Goal: Information Seeking & Learning: Learn about a topic

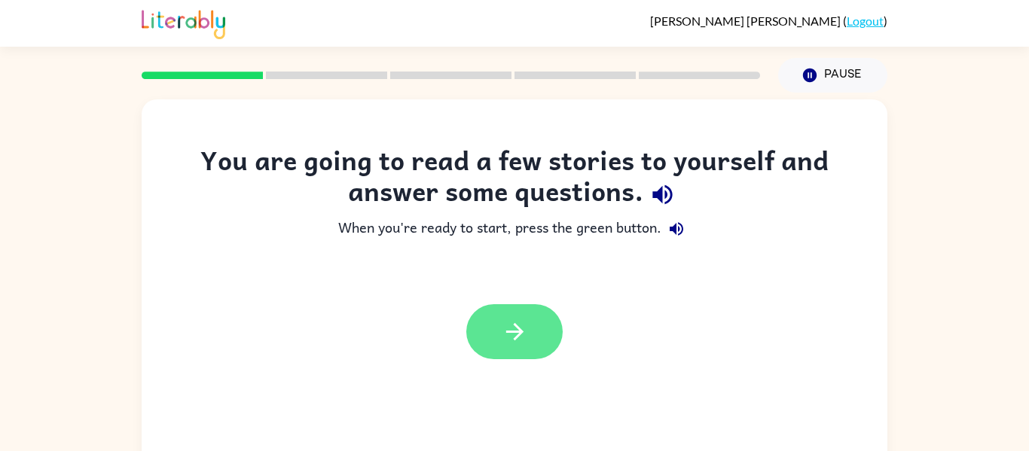
click at [537, 328] on button "button" at bounding box center [514, 331] width 96 height 55
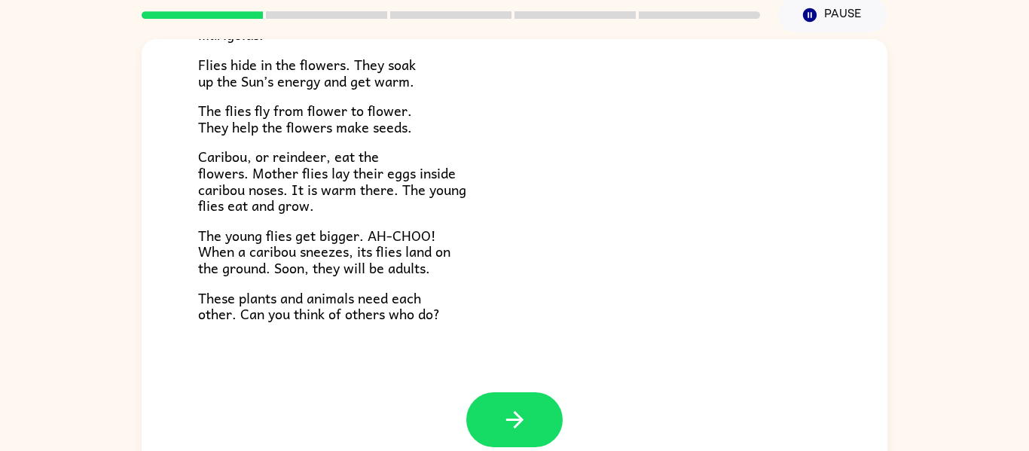
scroll to position [78, 0]
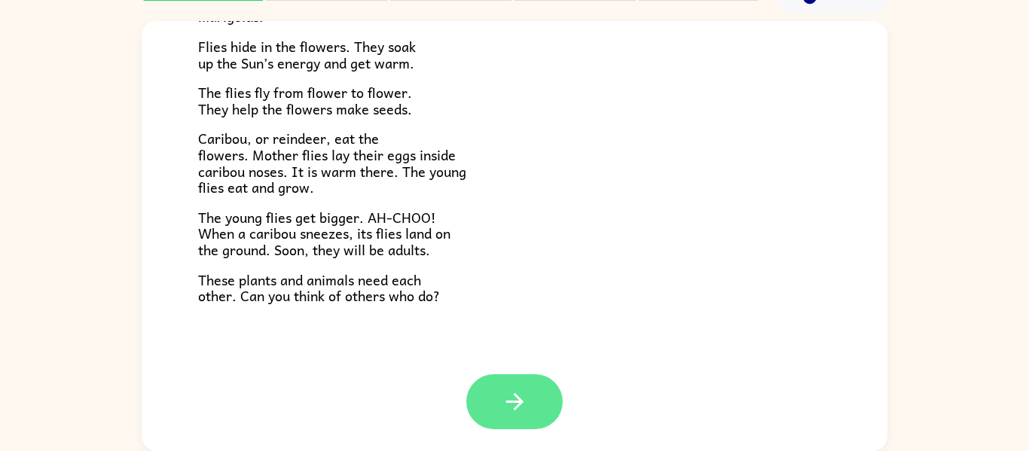
click at [521, 406] on icon "button" at bounding box center [515, 402] width 26 height 26
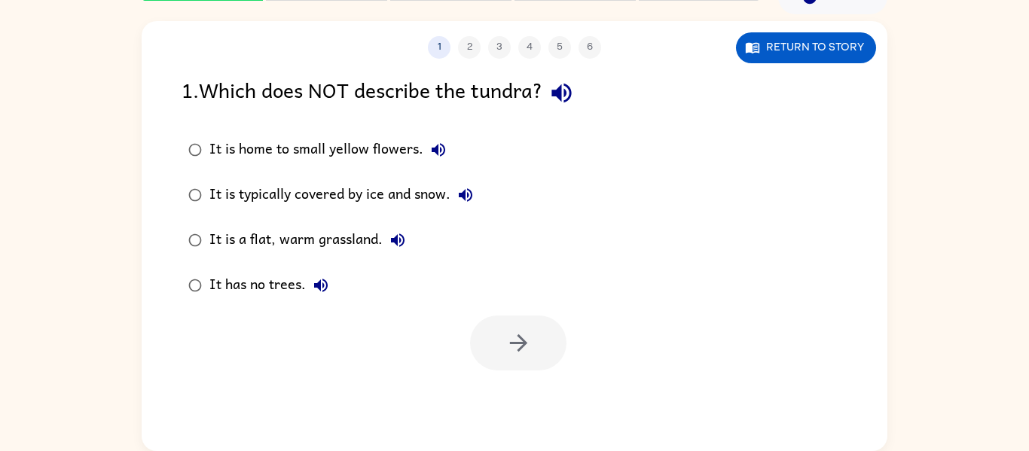
scroll to position [0, 0]
click at [334, 240] on div "It is a flat, warm grassland." at bounding box center [310, 240] width 203 height 30
click at [494, 316] on button "button" at bounding box center [518, 343] width 96 height 55
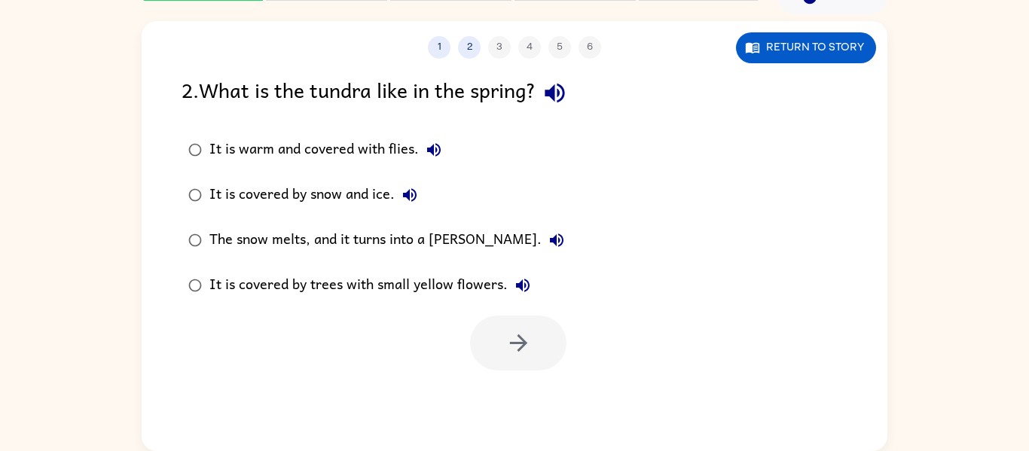
click at [290, 241] on div "The snow melts, and it turns into a [PERSON_NAME]." at bounding box center [390, 240] width 362 height 30
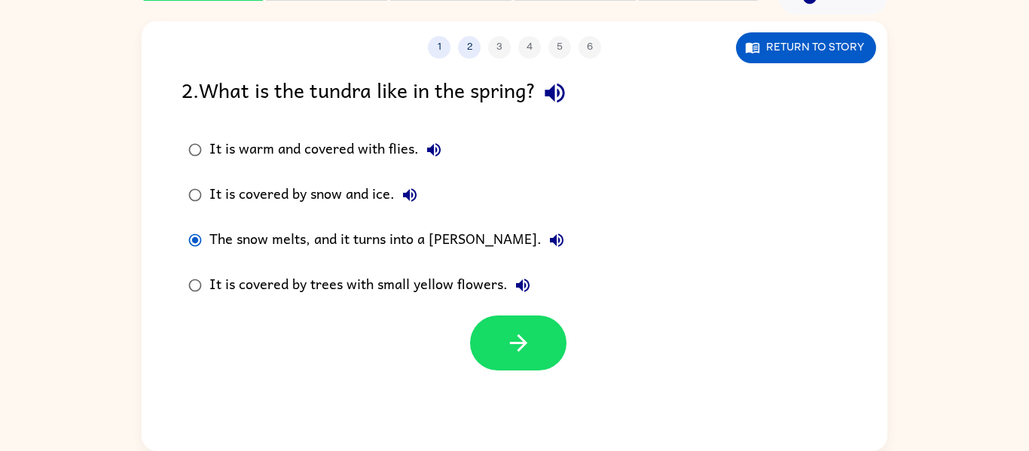
click at [459, 291] on div "It is covered by trees with small yellow flowers." at bounding box center [373, 285] width 328 height 30
click at [521, 321] on button "button" at bounding box center [518, 343] width 96 height 55
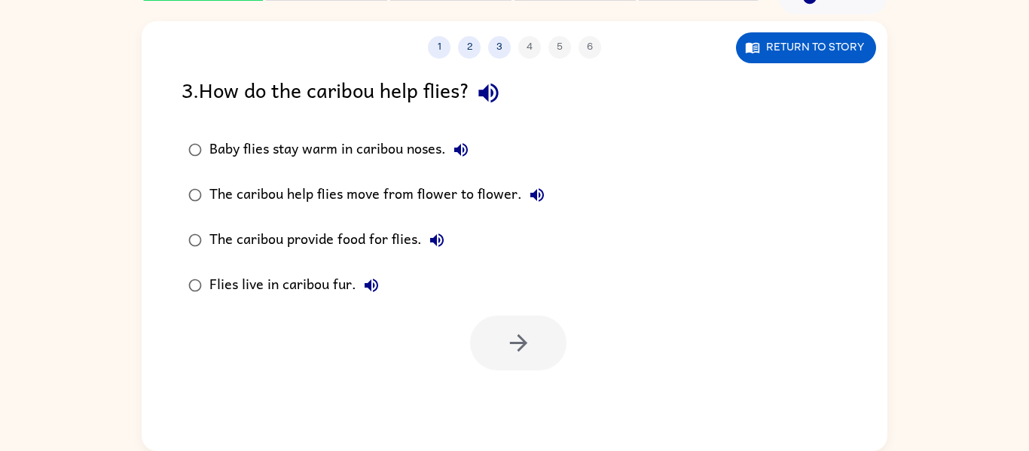
click at [408, 139] on div "Baby flies stay warm in caribou noses." at bounding box center [342, 150] width 267 height 30
click at [524, 331] on icon "button" at bounding box center [518, 343] width 26 height 26
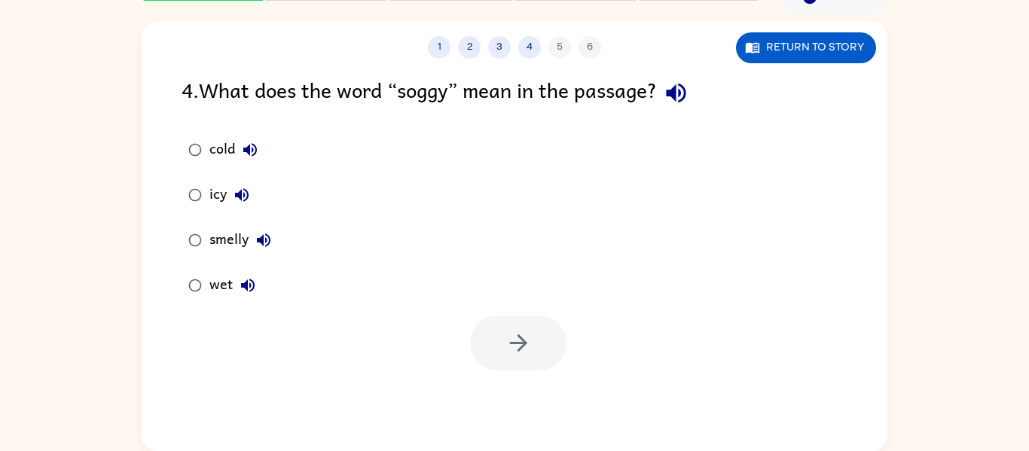
click at [225, 292] on div "wet" at bounding box center [235, 285] width 53 height 30
click at [474, 344] on button "button" at bounding box center [518, 343] width 96 height 55
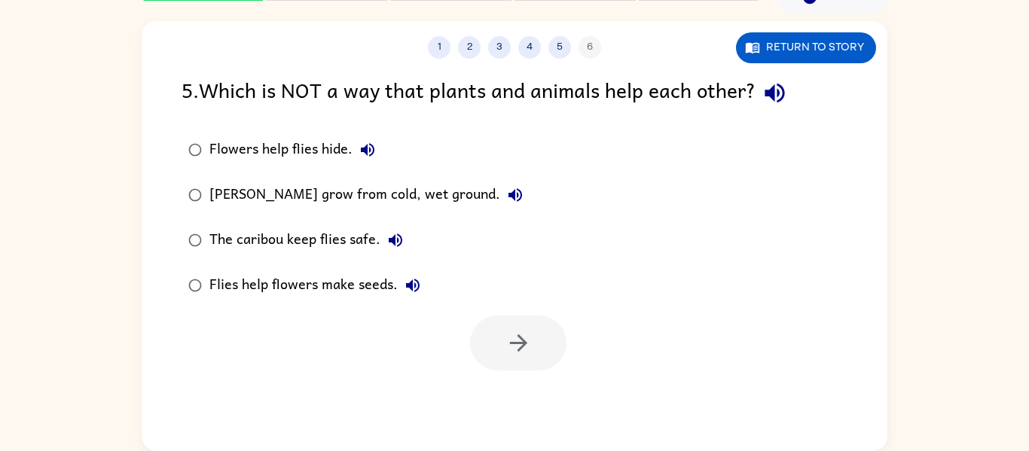
click at [475, 188] on div "[PERSON_NAME] grow from cold, wet ground." at bounding box center [369, 195] width 321 height 30
click at [490, 337] on button "button" at bounding box center [518, 343] width 96 height 55
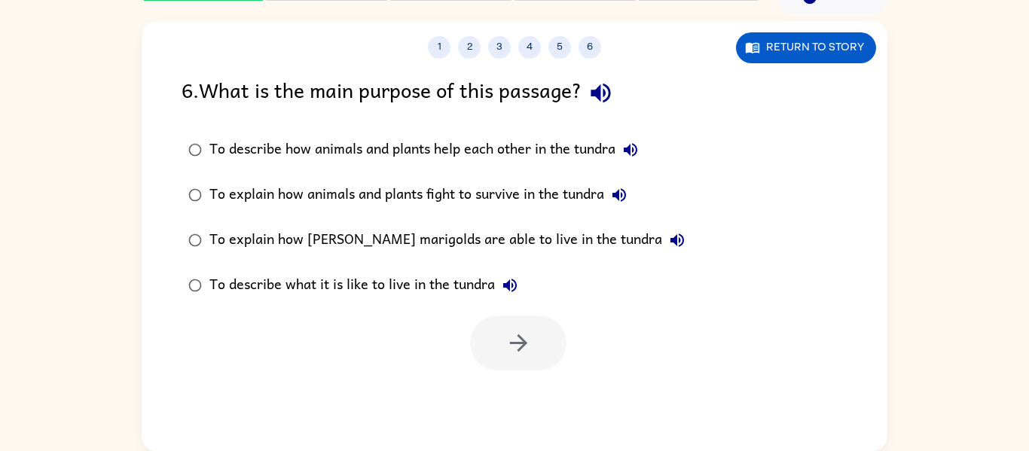
click at [398, 288] on div "To describe what it is like to live in the tundra" at bounding box center [367, 285] width 316 height 30
click at [490, 338] on button "button" at bounding box center [518, 343] width 96 height 55
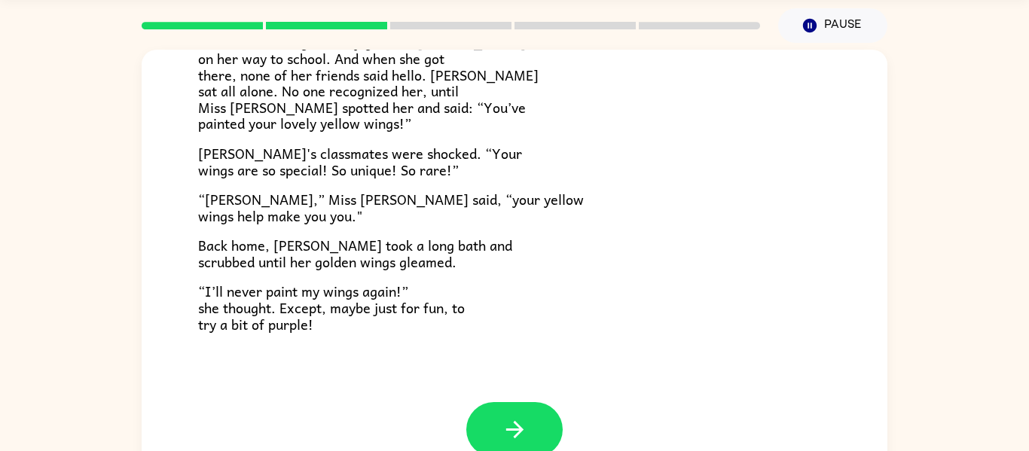
scroll to position [78, 0]
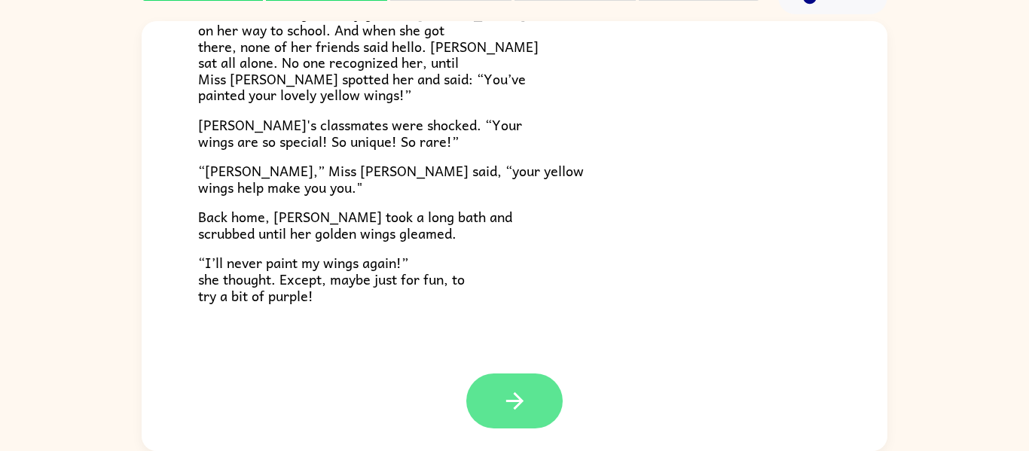
click at [511, 395] on icon "button" at bounding box center [515, 401] width 26 height 26
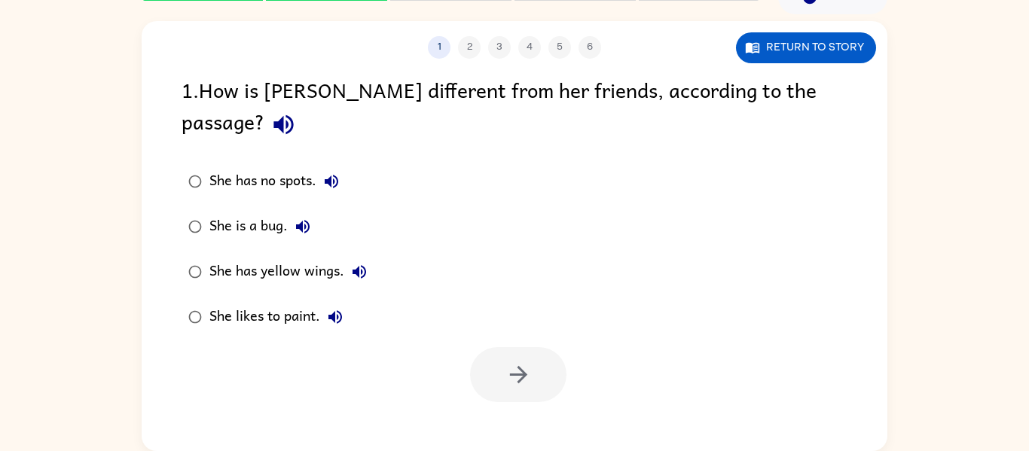
scroll to position [0, 0]
click at [289, 257] on div "She has yellow wings." at bounding box center [291, 272] width 165 height 30
click at [521, 366] on icon "button" at bounding box center [517, 374] width 17 height 17
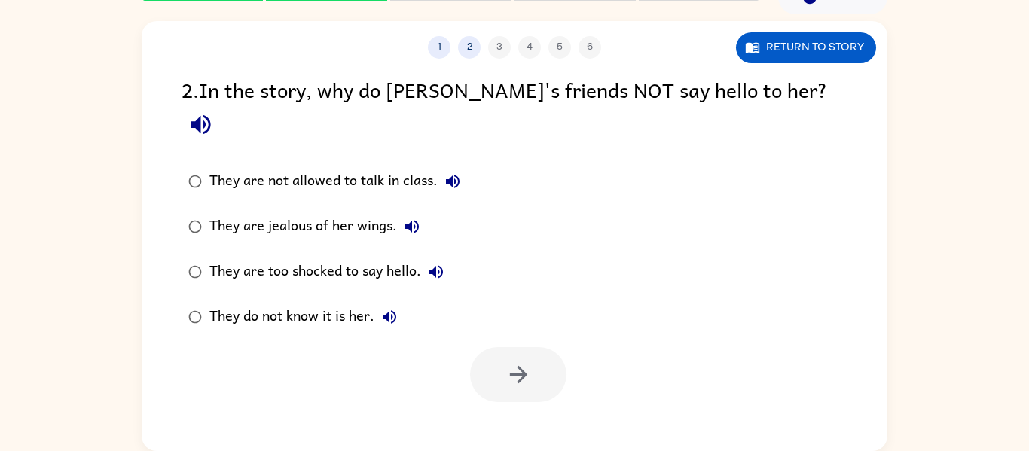
click at [521, 347] on div at bounding box center [518, 374] width 96 height 55
click at [348, 204] on label "They are jealous of her wings." at bounding box center [324, 226] width 302 height 45
click at [491, 347] on button "button" at bounding box center [518, 374] width 96 height 55
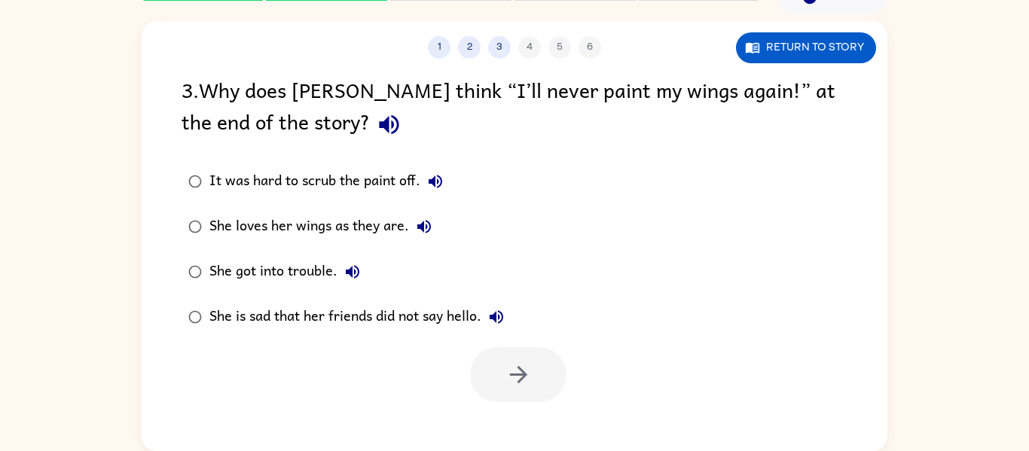
click at [316, 218] on div "She loves her wings as they are." at bounding box center [324, 227] width 230 height 30
click at [496, 371] on button "button" at bounding box center [518, 374] width 96 height 55
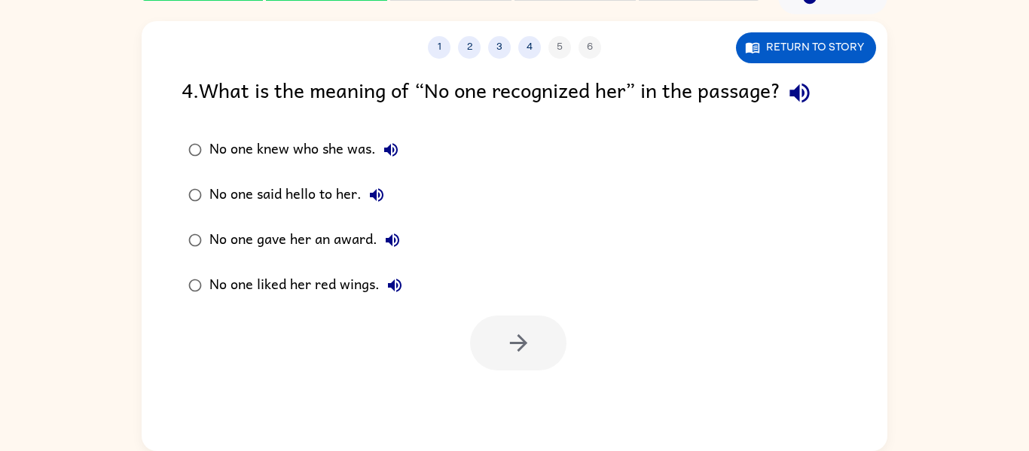
click at [359, 155] on div "No one knew who she was." at bounding box center [307, 150] width 197 height 30
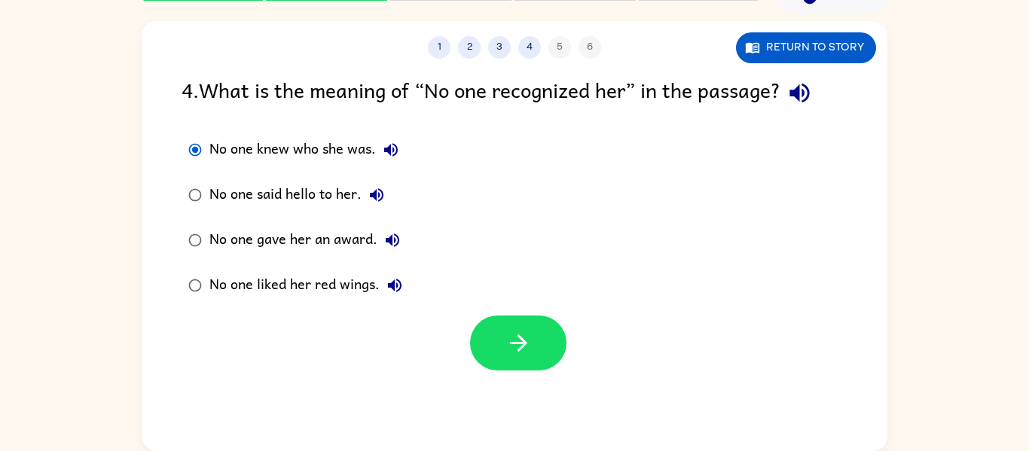
click at [343, 192] on div "No one said hello to her." at bounding box center [300, 195] width 182 height 30
click at [502, 325] on button "button" at bounding box center [518, 343] width 96 height 55
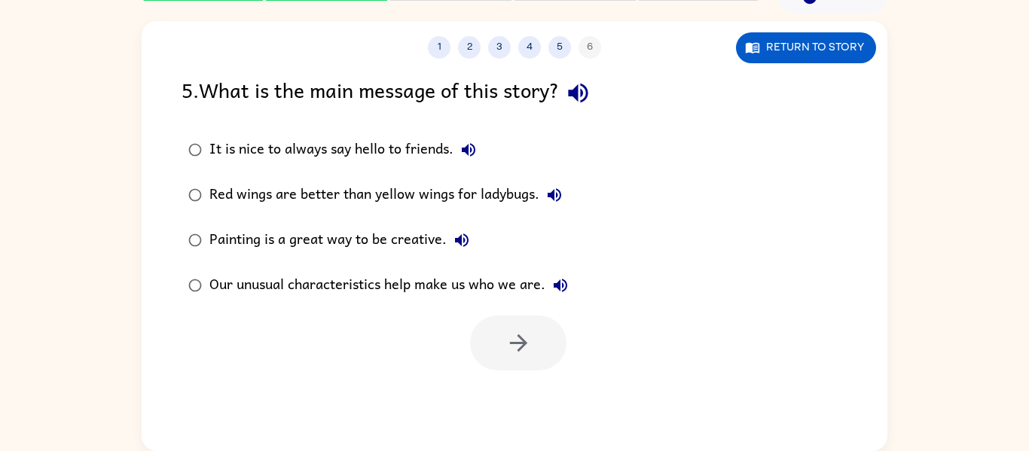
click at [450, 286] on div "Our unusual characteristics help make us who we are." at bounding box center [392, 285] width 366 height 30
click at [530, 323] on button "button" at bounding box center [518, 343] width 96 height 55
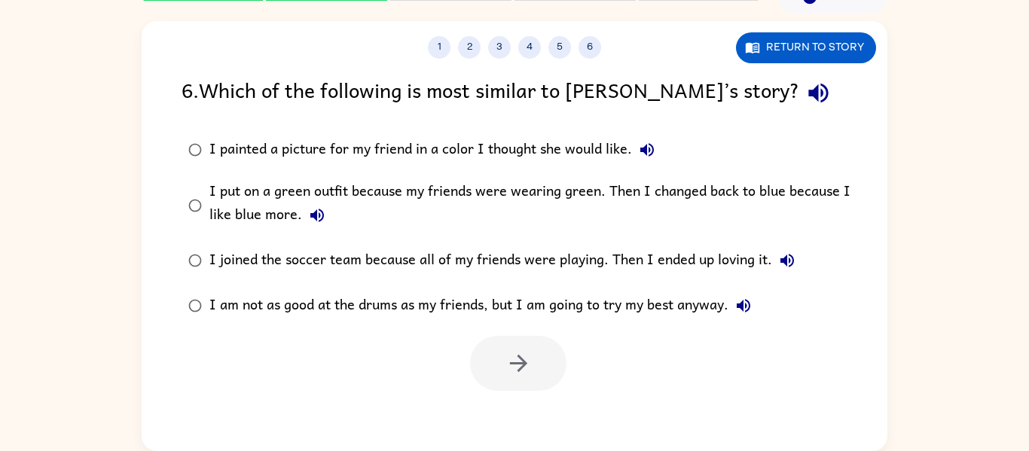
click at [487, 163] on div "I painted a picture for my friend in a color I thought she would like." at bounding box center [435, 150] width 453 height 30
click at [533, 375] on button "button" at bounding box center [518, 363] width 96 height 55
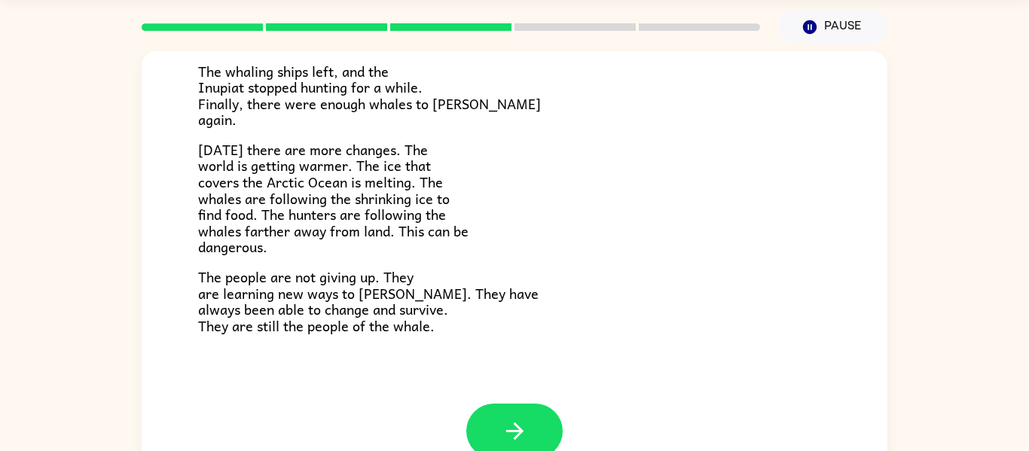
scroll to position [78, 0]
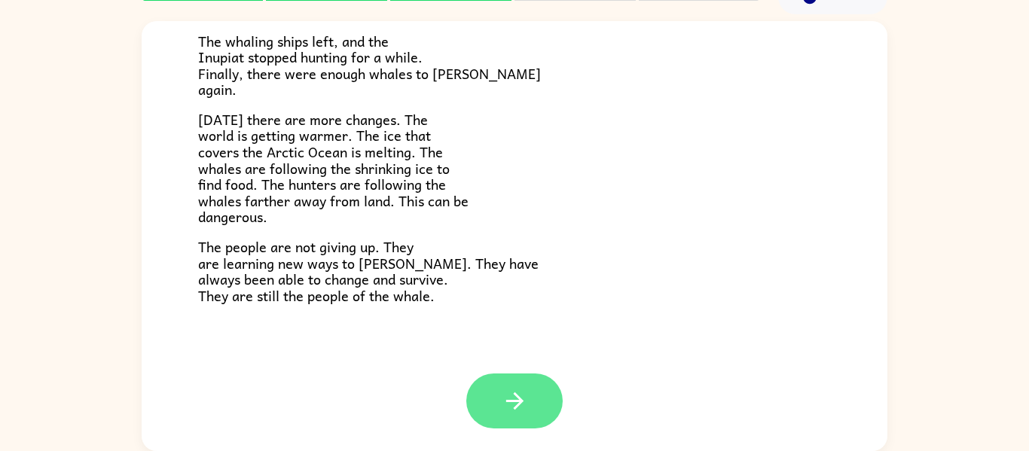
click at [511, 395] on icon "button" at bounding box center [515, 401] width 26 height 26
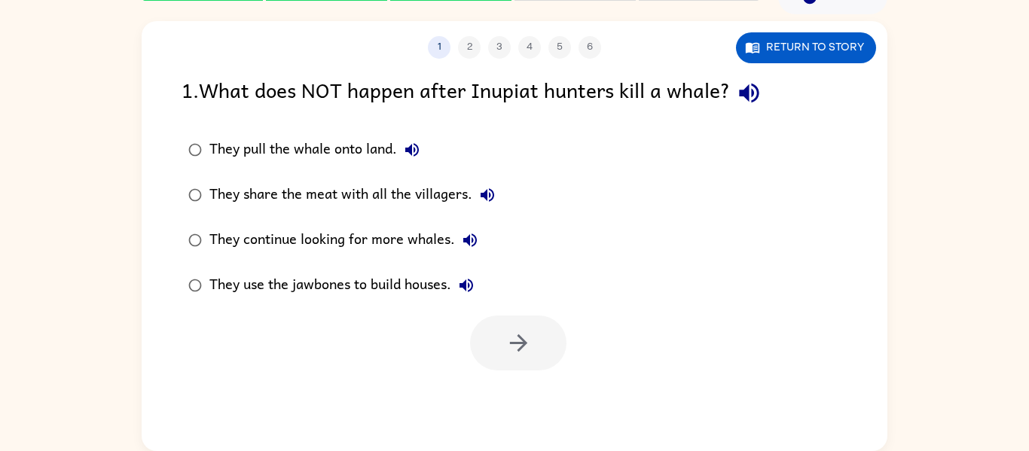
scroll to position [0, 0]
click at [830, 45] on button "Return to story" at bounding box center [806, 47] width 140 height 31
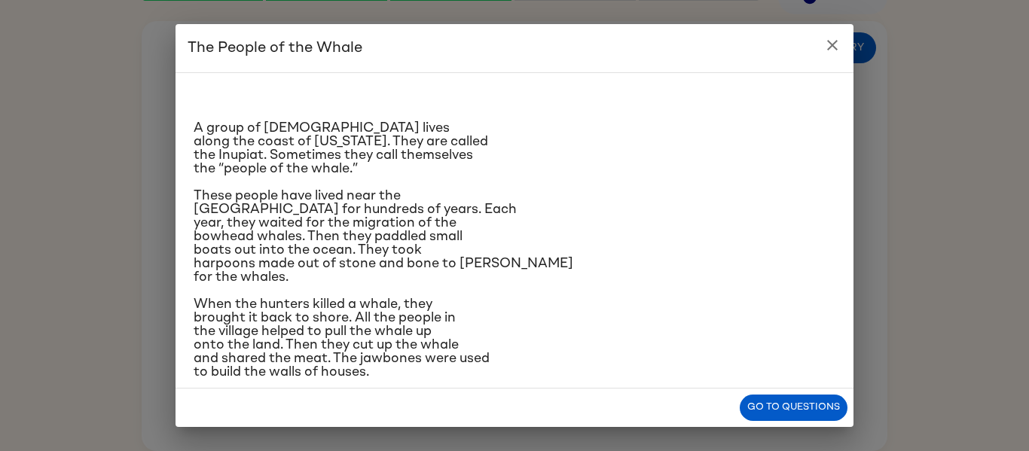
click at [844, 35] on button "close" at bounding box center [832, 45] width 30 height 30
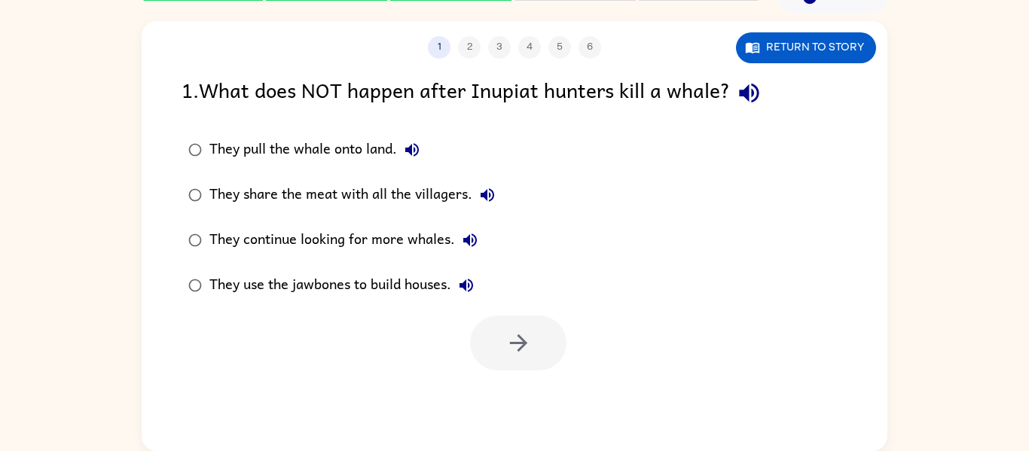
click at [381, 145] on div "They pull the whale onto land." at bounding box center [318, 150] width 218 height 30
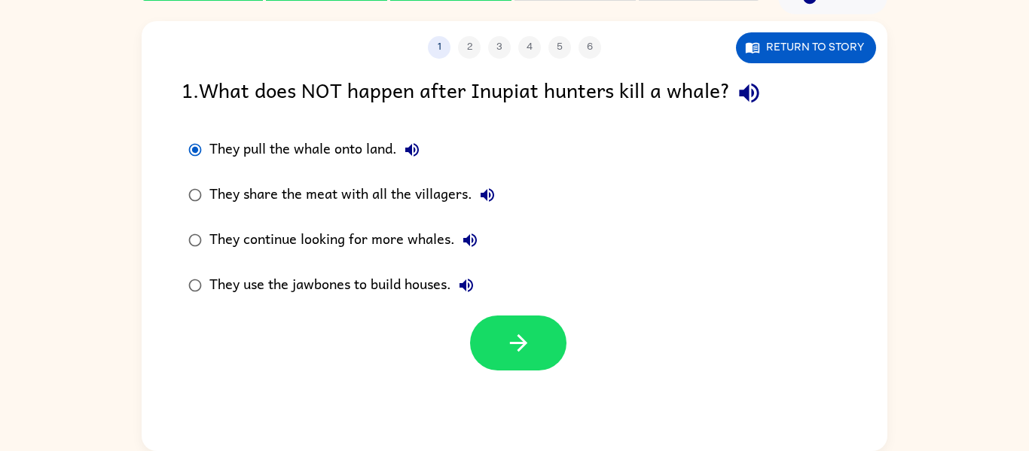
click at [408, 190] on div "They share the meat with all the villagers." at bounding box center [355, 195] width 293 height 30
click at [426, 256] on label "They continue looking for more whales." at bounding box center [341, 240] width 337 height 45
click at [377, 290] on div "They use the jawbones to build houses." at bounding box center [345, 285] width 272 height 30
click at [835, 35] on button "Return to story" at bounding box center [806, 47] width 140 height 31
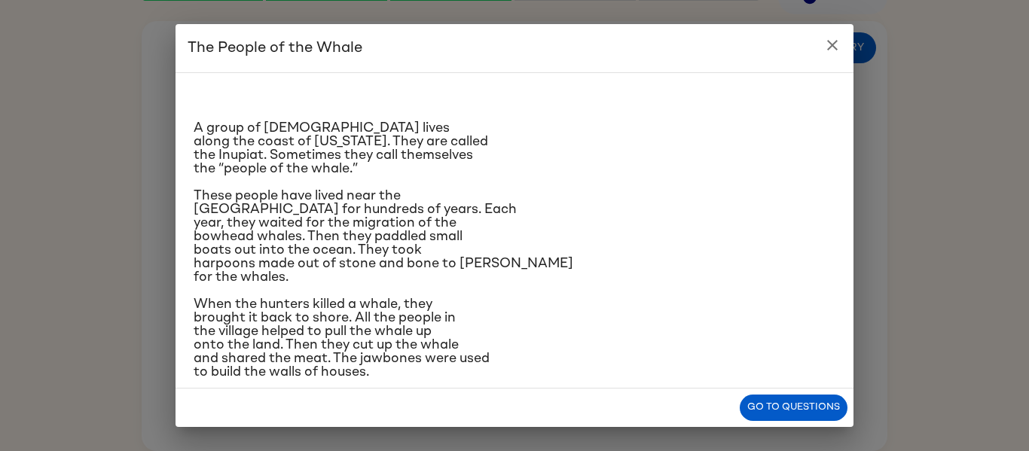
click at [715, 228] on p "These people have lived near the [GEOGRAPHIC_DATA] for hundreds of years. Each …" at bounding box center [515, 236] width 642 height 95
click at [834, 50] on icon "close" at bounding box center [832, 45] width 18 height 18
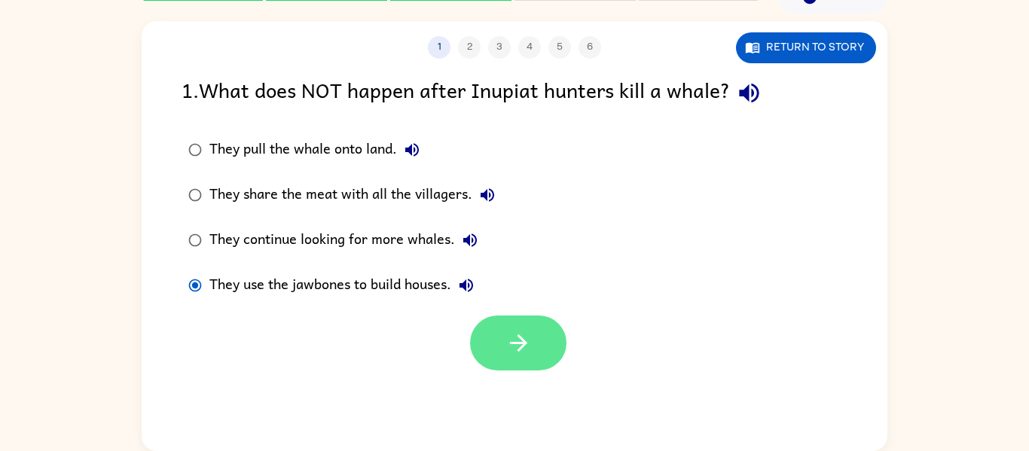
click at [516, 334] on icon "button" at bounding box center [518, 343] width 26 height 26
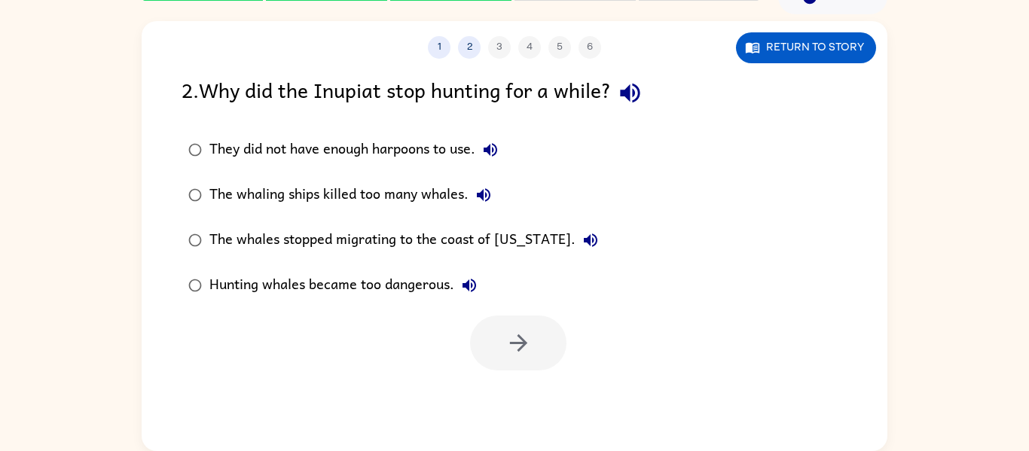
click at [389, 288] on div "Hunting whales became too dangerous." at bounding box center [346, 285] width 275 height 30
click at [511, 347] on icon "button" at bounding box center [518, 343] width 26 height 26
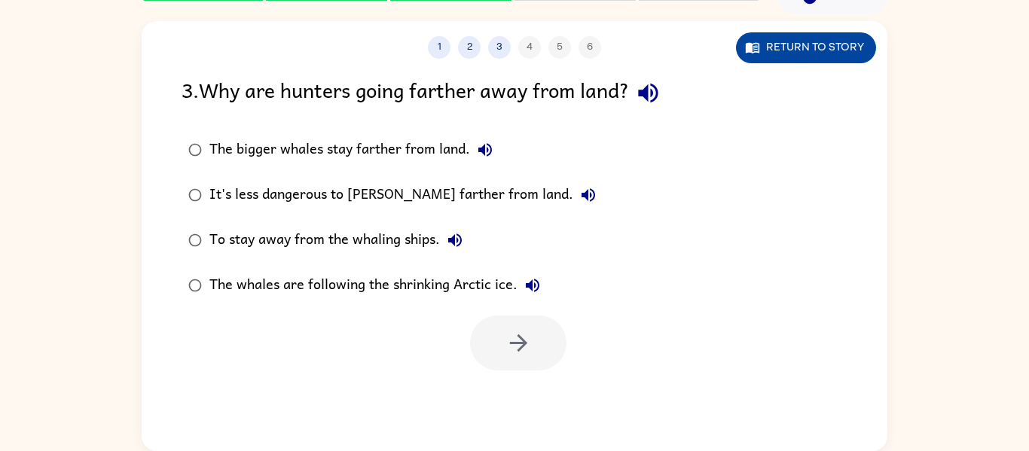
click at [861, 49] on button "Return to story" at bounding box center [806, 47] width 140 height 31
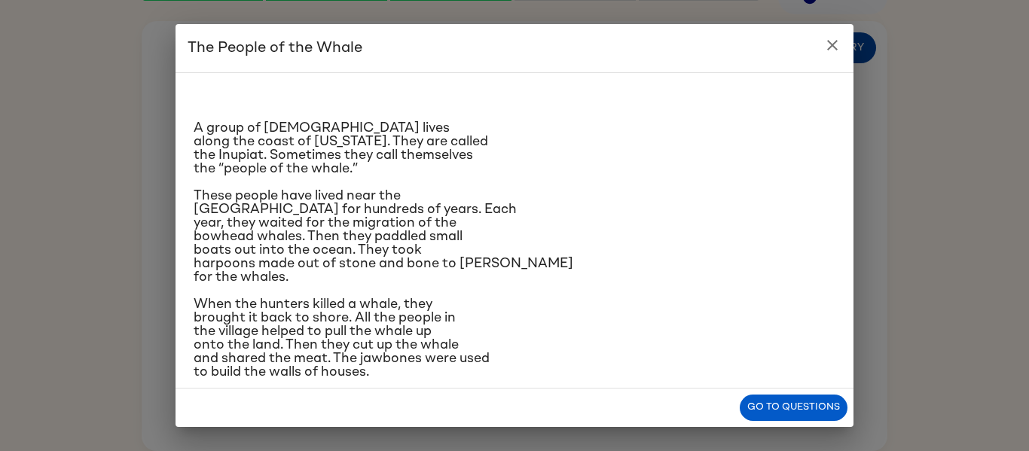
click at [861, 49] on div "The People of the Whale A group of [DEMOGRAPHIC_DATA] lives along the coast of …" at bounding box center [514, 225] width 1029 height 451
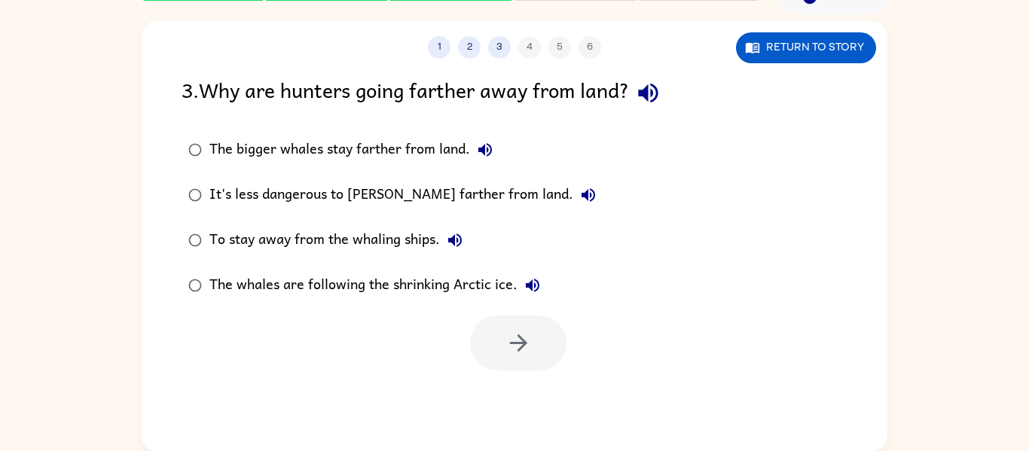
click at [455, 294] on div "The whales are following the shrinking Arctic ice." at bounding box center [378, 285] width 338 height 30
click at [499, 327] on button "button" at bounding box center [518, 343] width 96 height 55
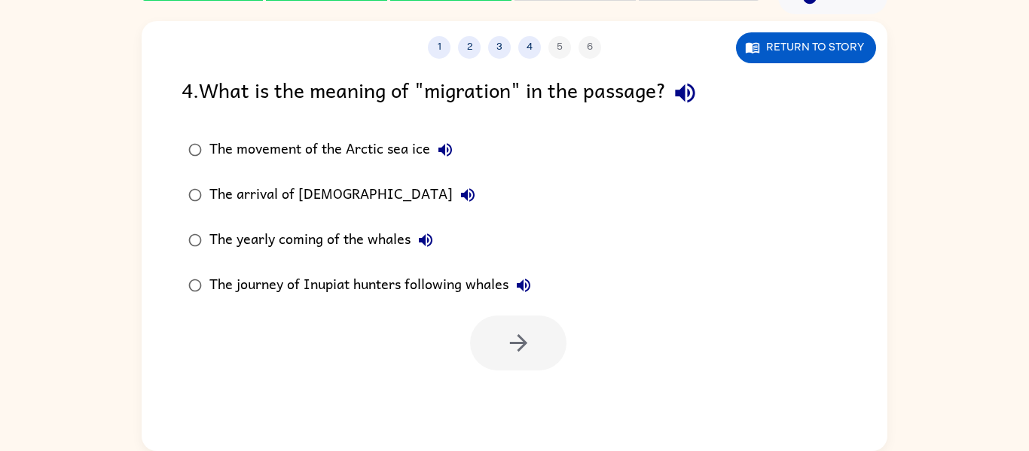
click at [383, 158] on div "The movement of the Arctic sea ice" at bounding box center [334, 150] width 251 height 30
click at [515, 328] on button "button" at bounding box center [518, 343] width 96 height 55
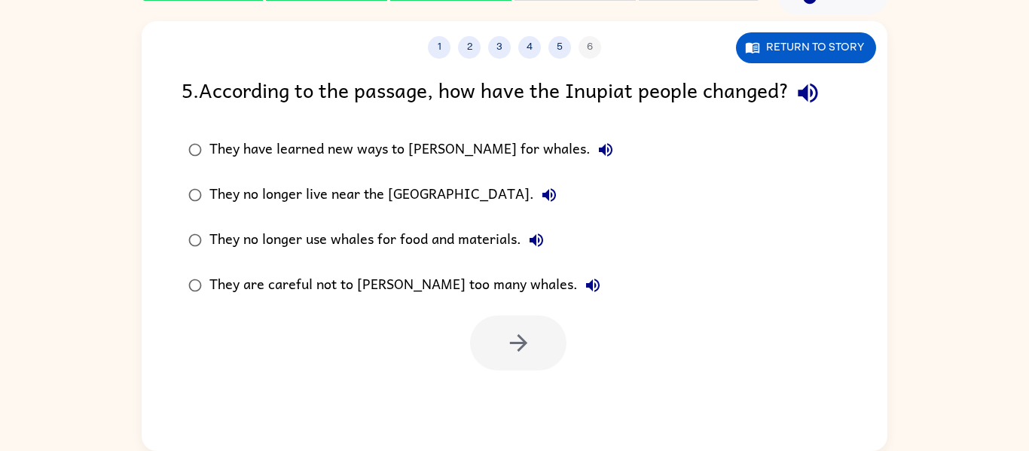
click at [330, 149] on div "They have learned new ways to [PERSON_NAME] for whales." at bounding box center [414, 150] width 411 height 30
click at [527, 343] on icon "button" at bounding box center [517, 342] width 17 height 17
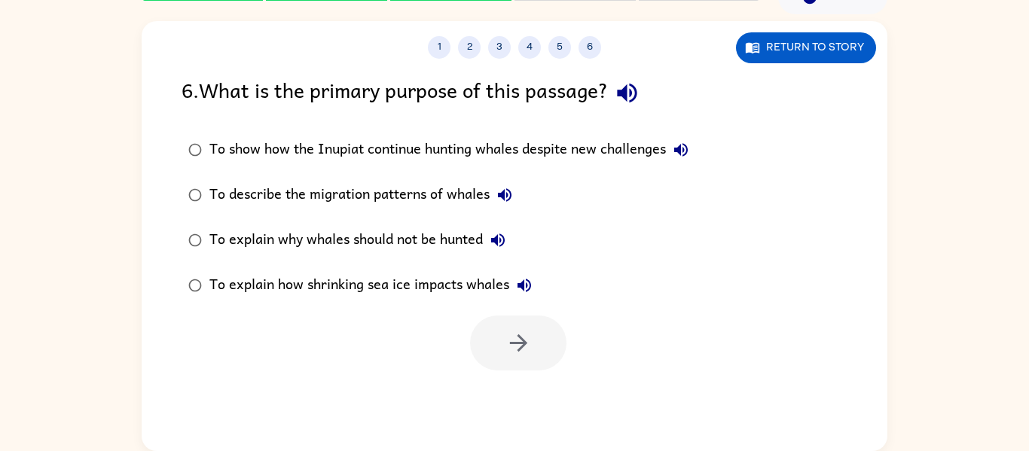
click at [377, 147] on div "To show how the Inupiat continue hunting whales despite new challenges" at bounding box center [452, 150] width 487 height 30
click at [524, 329] on button "button" at bounding box center [518, 343] width 96 height 55
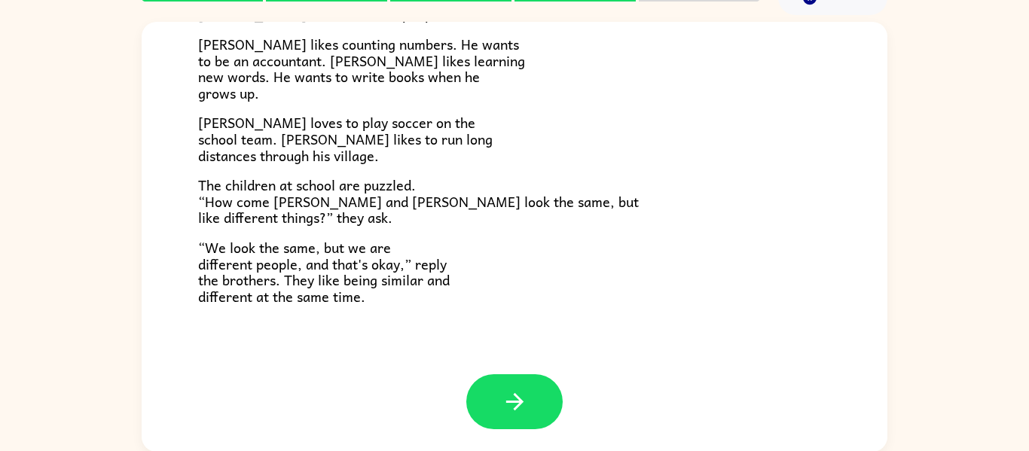
scroll to position [78, 0]
click at [473, 281] on p "“We look the same, but we are different people, and that's okay,” reply the bro…" at bounding box center [514, 271] width 633 height 65
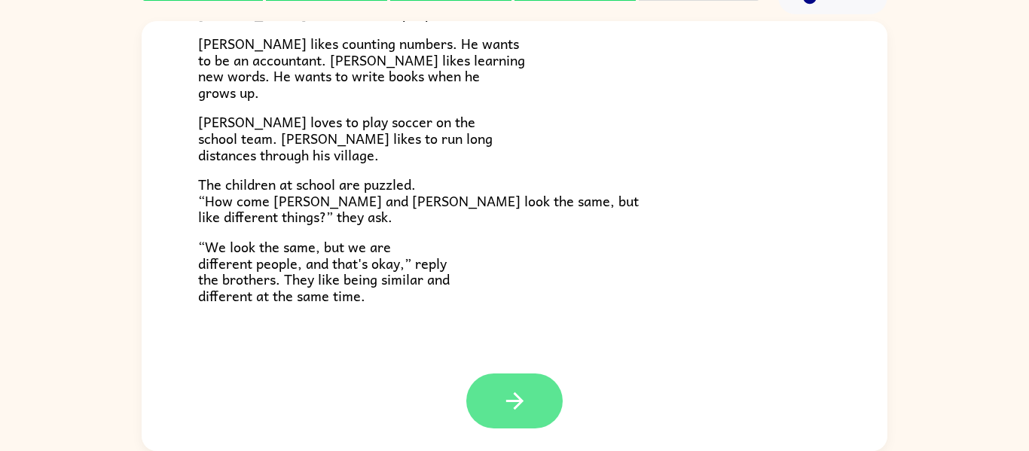
click at [546, 401] on button "button" at bounding box center [514, 401] width 96 height 55
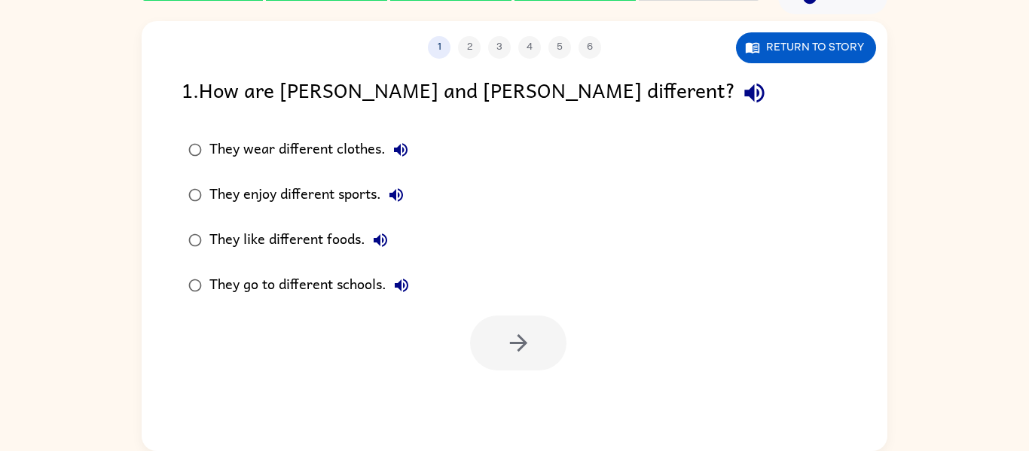
click at [364, 202] on div "They enjoy different sports." at bounding box center [310, 195] width 202 height 30
click at [506, 353] on icon "button" at bounding box center [518, 343] width 26 height 26
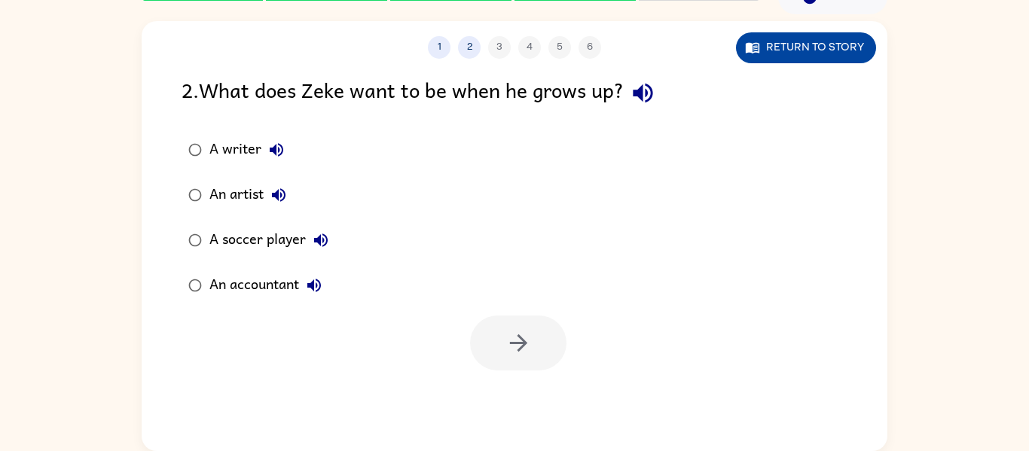
click at [843, 56] on button "Return to story" at bounding box center [806, 47] width 140 height 31
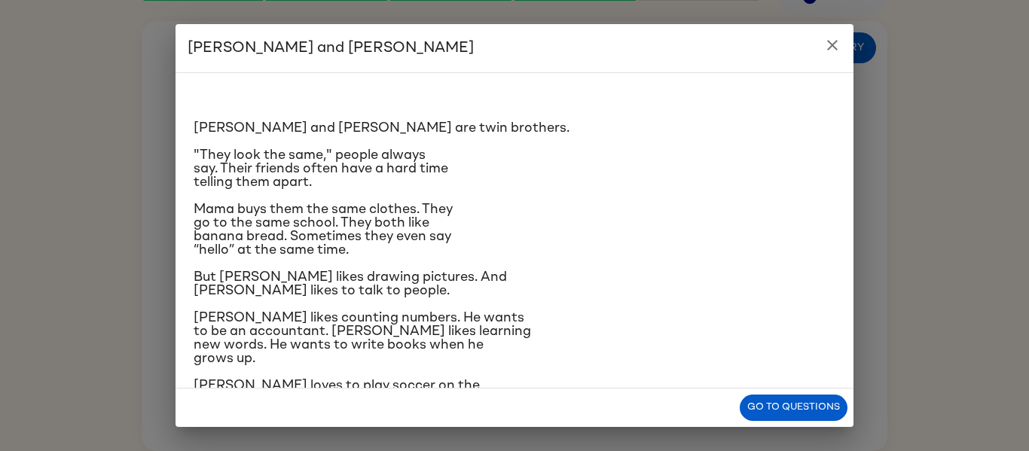
click at [625, 196] on div "[PERSON_NAME] and [PERSON_NAME] are twin brothers. "They look the same," people…" at bounding box center [515, 313] width 642 height 457
click at [838, 51] on icon "close" at bounding box center [832, 45] width 18 height 18
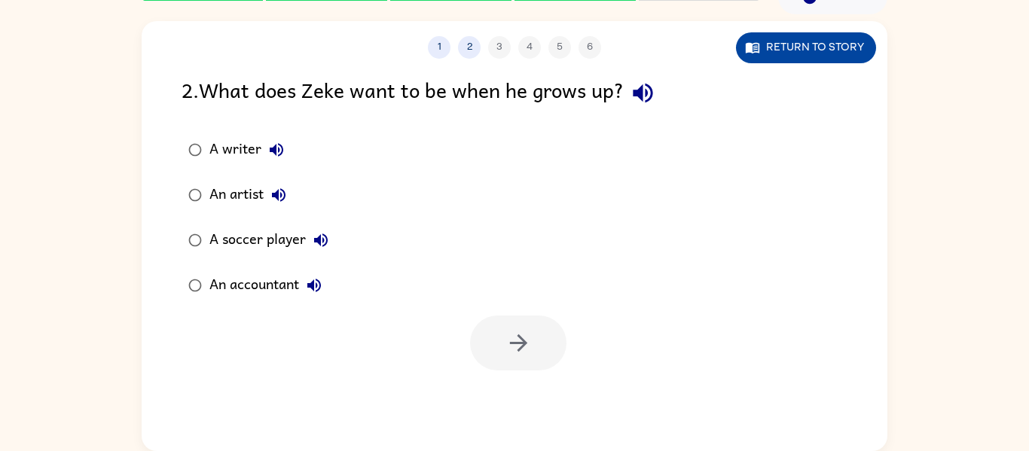
click at [838, 36] on button "Return to story" at bounding box center [806, 47] width 140 height 31
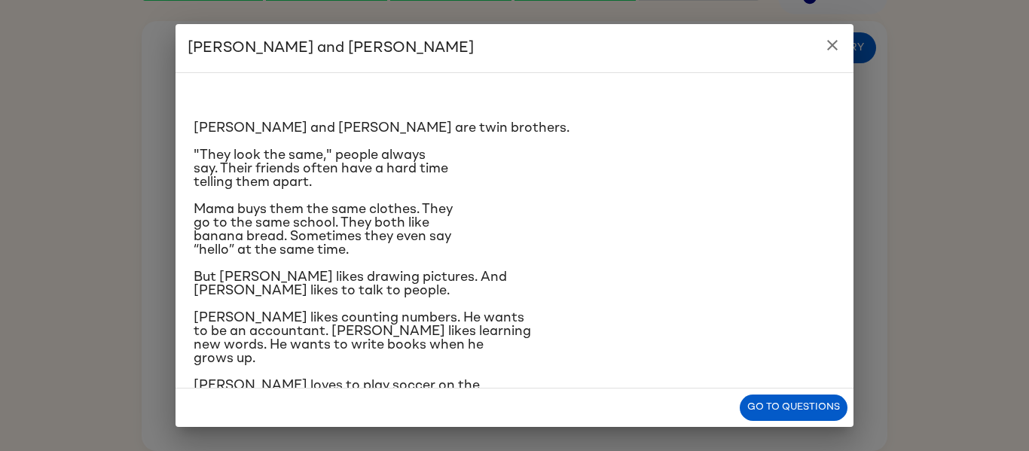
click at [837, 56] on button "close" at bounding box center [832, 45] width 30 height 30
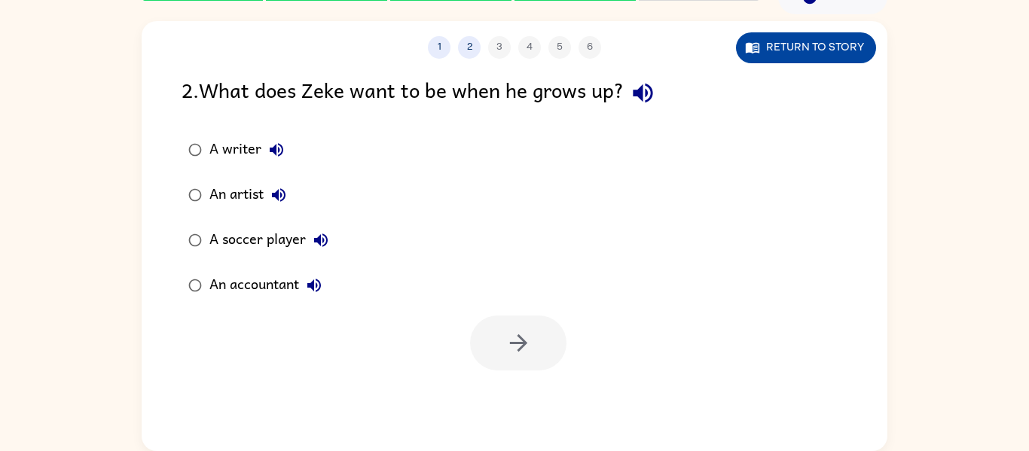
click at [833, 56] on button "Return to story" at bounding box center [806, 47] width 140 height 31
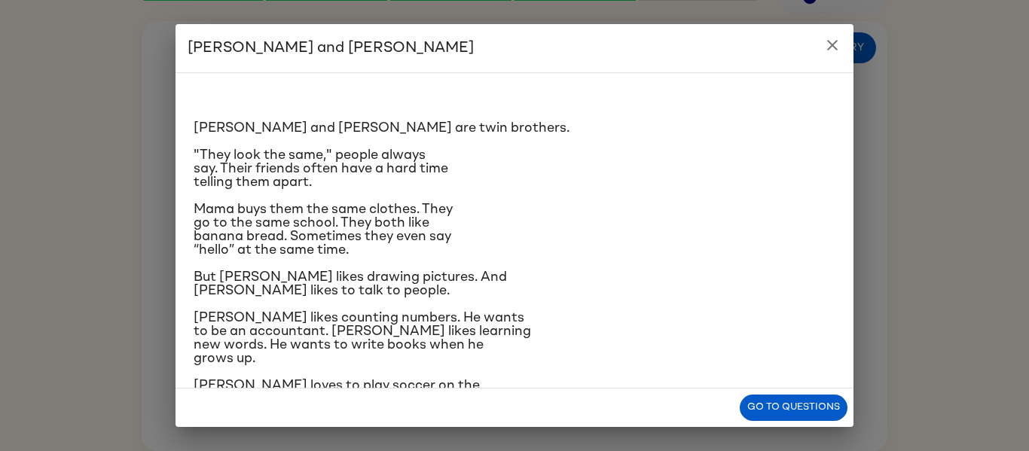
click at [831, 42] on icon "close" at bounding box center [832, 45] width 18 height 18
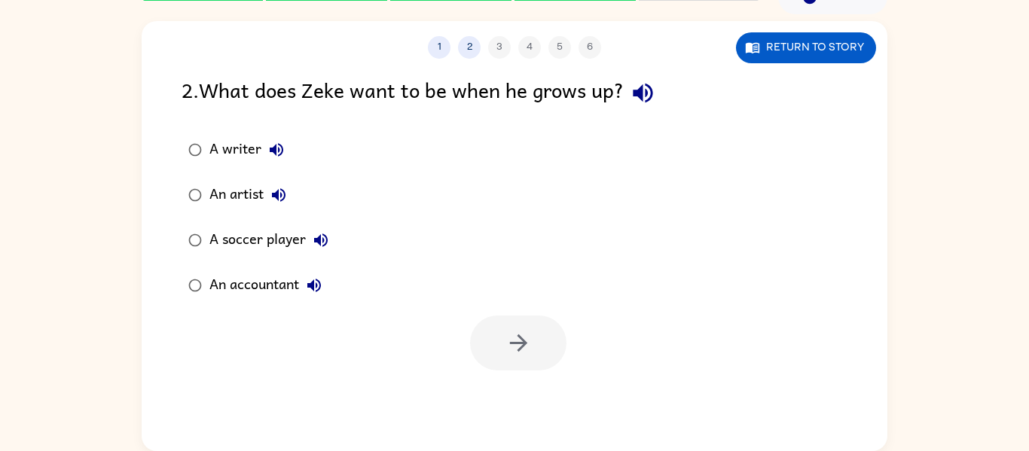
click at [241, 145] on div "A writer" at bounding box center [250, 150] width 82 height 30
click at [529, 346] on icon "button" at bounding box center [518, 343] width 26 height 26
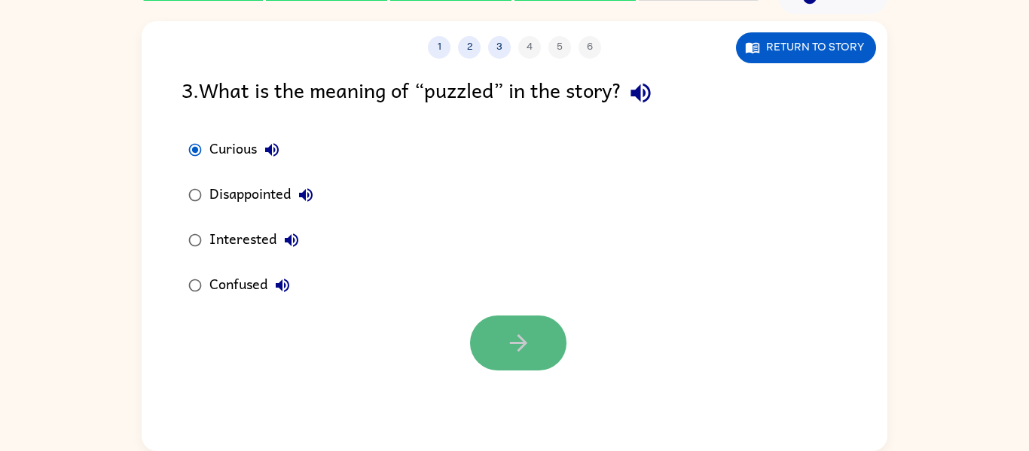
click at [494, 329] on button "button" at bounding box center [518, 343] width 96 height 55
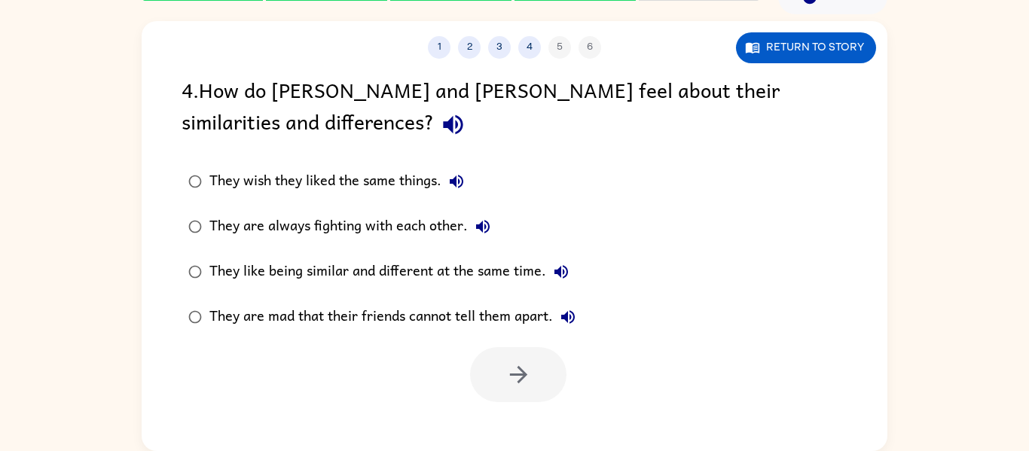
click at [435, 275] on div "They like being similar and different at the same time." at bounding box center [392, 272] width 367 height 30
click at [543, 371] on button "button" at bounding box center [518, 374] width 96 height 55
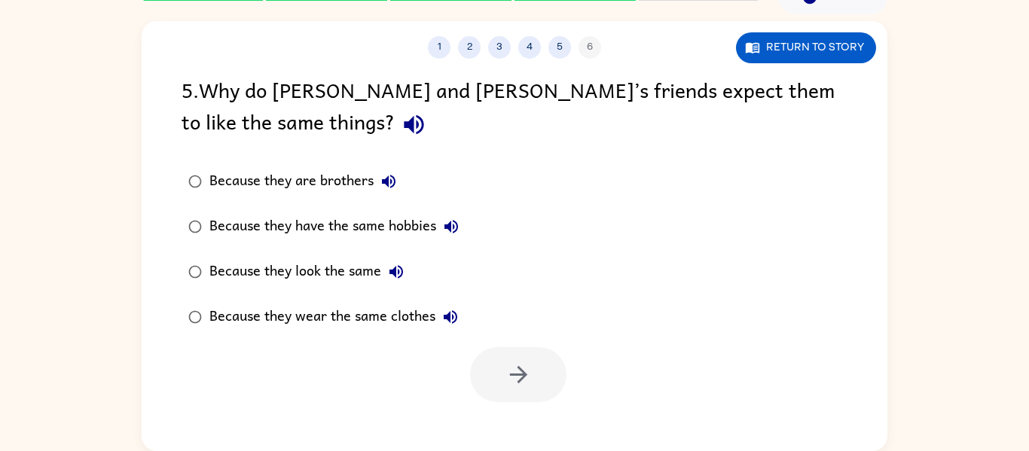
click at [516, 357] on div at bounding box center [518, 374] width 96 height 55
click at [210, 184] on div "Because they are brothers" at bounding box center [306, 181] width 194 height 30
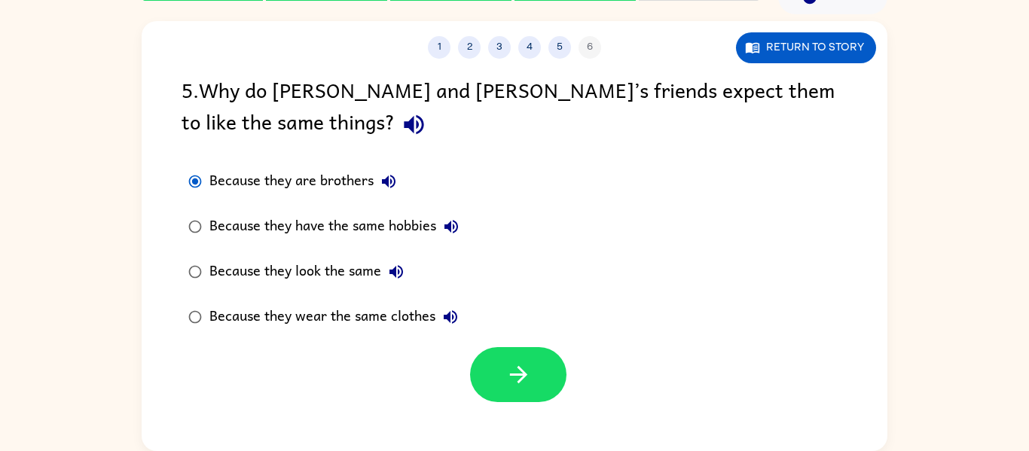
click at [348, 274] on div "Because they look the same" at bounding box center [310, 272] width 202 height 30
click at [557, 389] on button "button" at bounding box center [518, 374] width 96 height 55
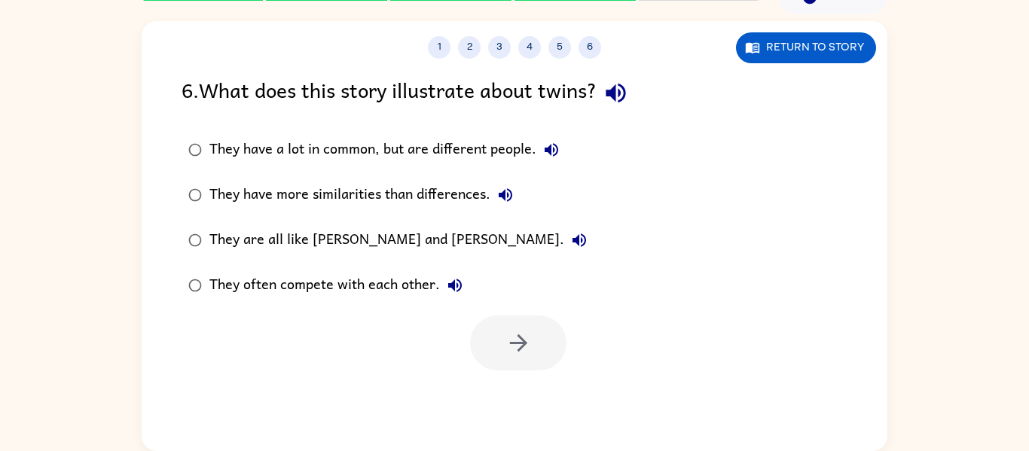
click at [353, 143] on div "They have a lot in common, but are different people." at bounding box center [387, 150] width 357 height 30
click at [517, 358] on button "button" at bounding box center [518, 343] width 96 height 55
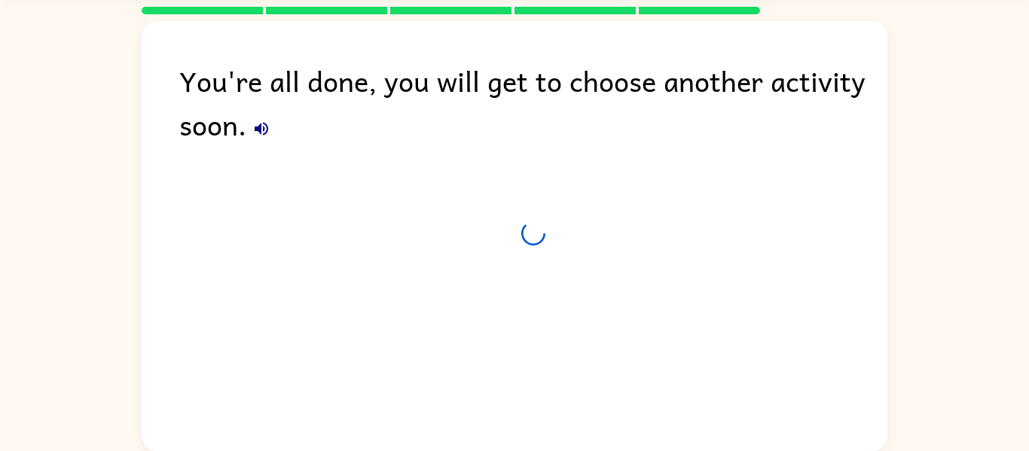
scroll to position [51, 0]
